Goal: Browse casually

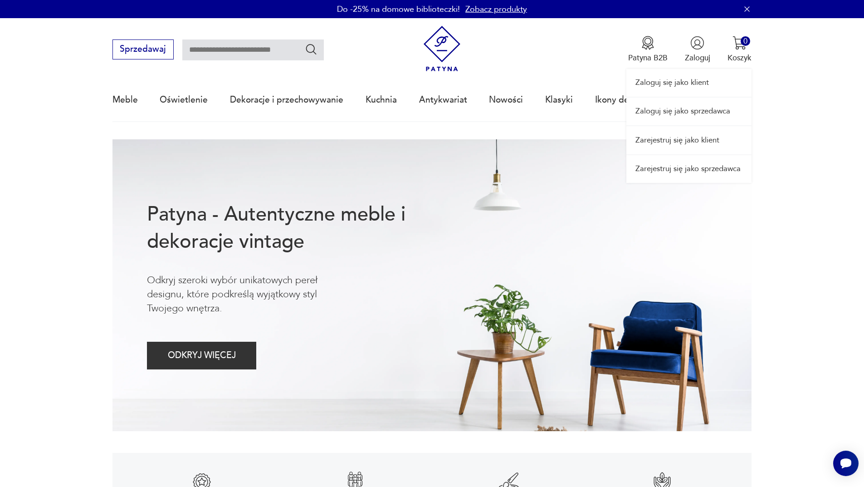
click at [677, 108] on link "Zaloguj się jako sprzedawca" at bounding box center [688, 112] width 125 height 28
